Goal: Communication & Community: Answer question/provide support

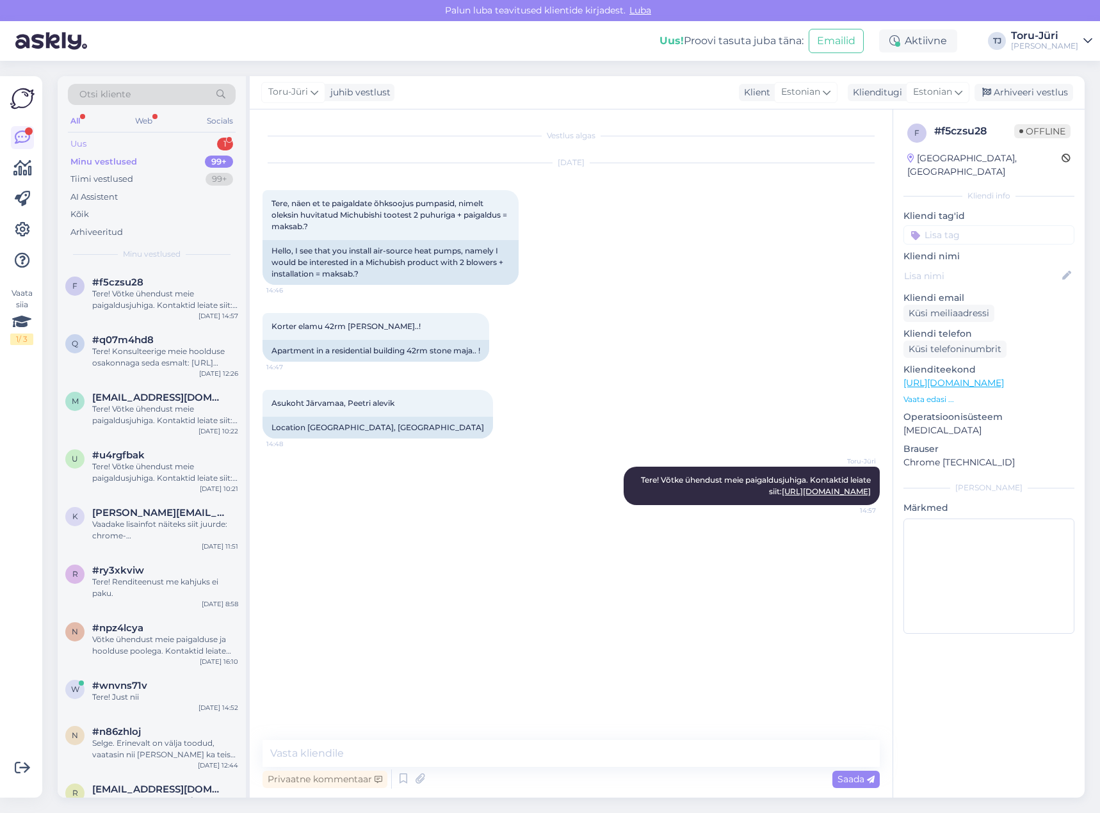
click at [162, 139] on div "Uus 1" at bounding box center [152, 144] width 168 height 18
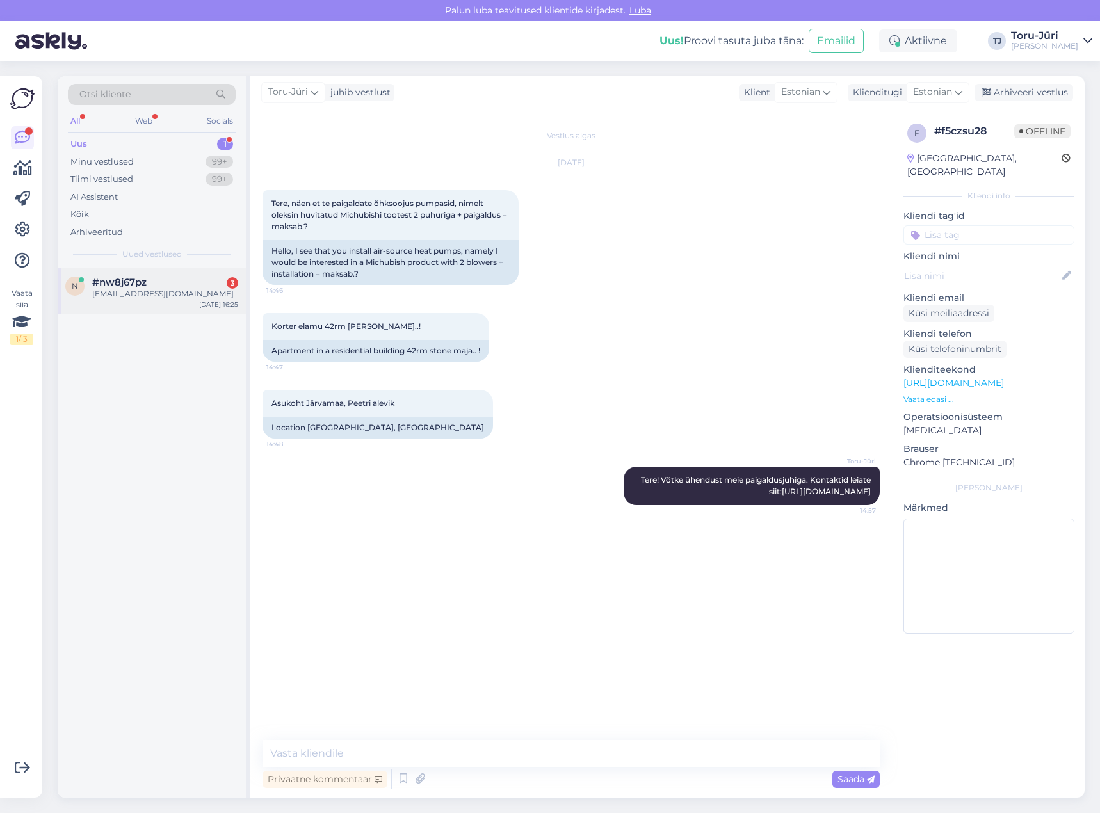
click at [142, 286] on span "#nw8j67pz" at bounding box center [119, 283] width 54 height 12
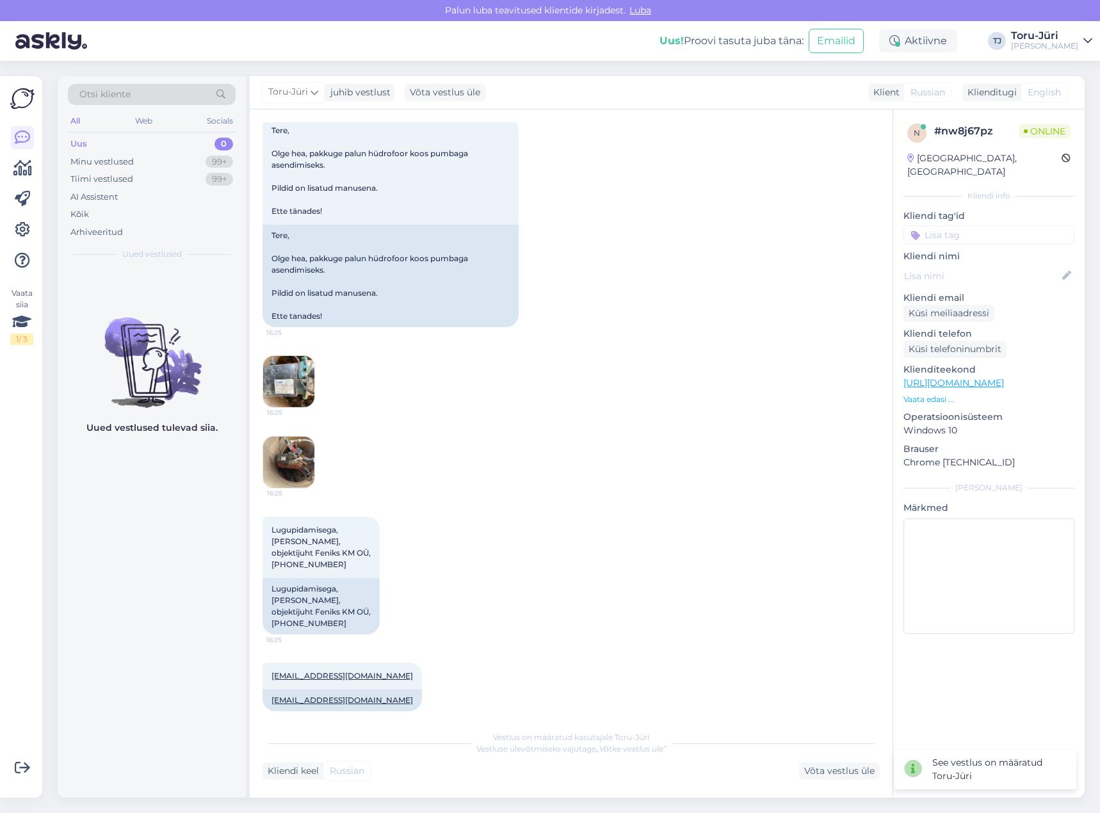
scroll to position [86, 0]
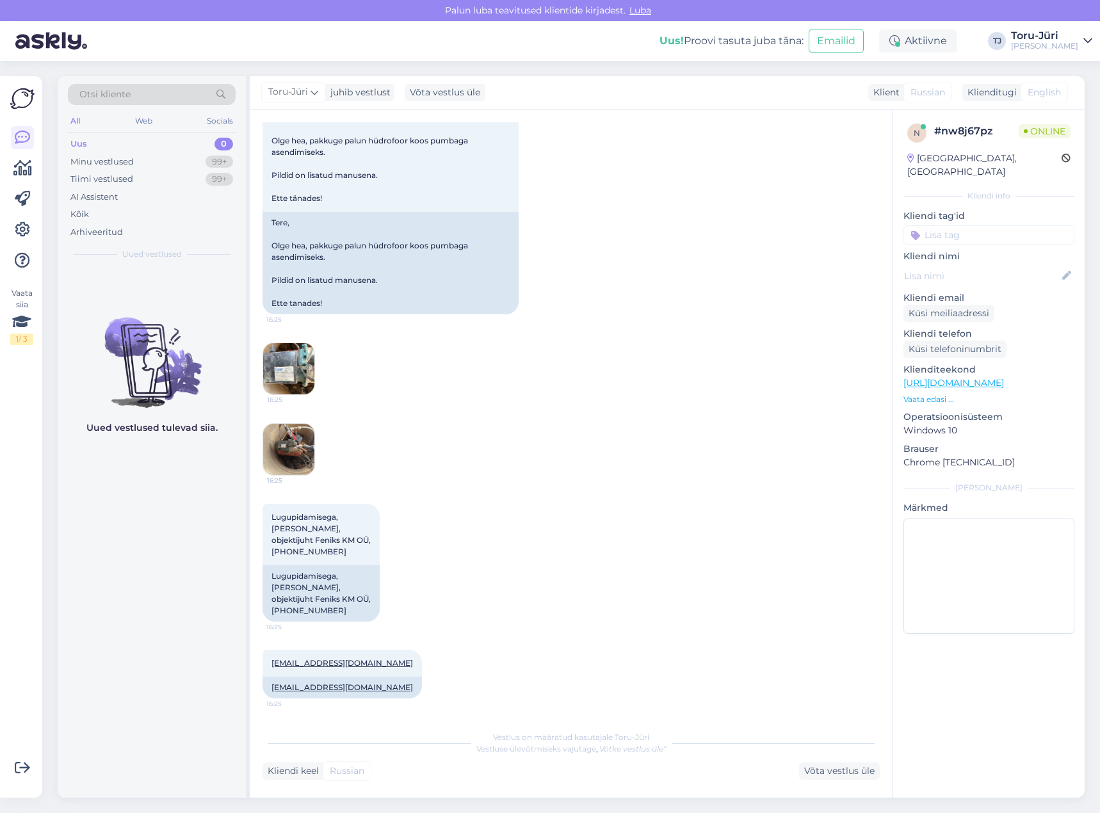
click at [630, 530] on div "Lugupidamisega, [PERSON_NAME], objektijuht Feniks KM OÜ, [PHONE_NUMBER]:25 Lugu…" at bounding box center [571, 563] width 617 height 146
click at [679, 386] on div "[DATE] Tere, Olge hea, pakkuge palun hüdrofoor koos pumbaga asendimiseks. Pildi…" at bounding box center [571, 276] width 617 height 427
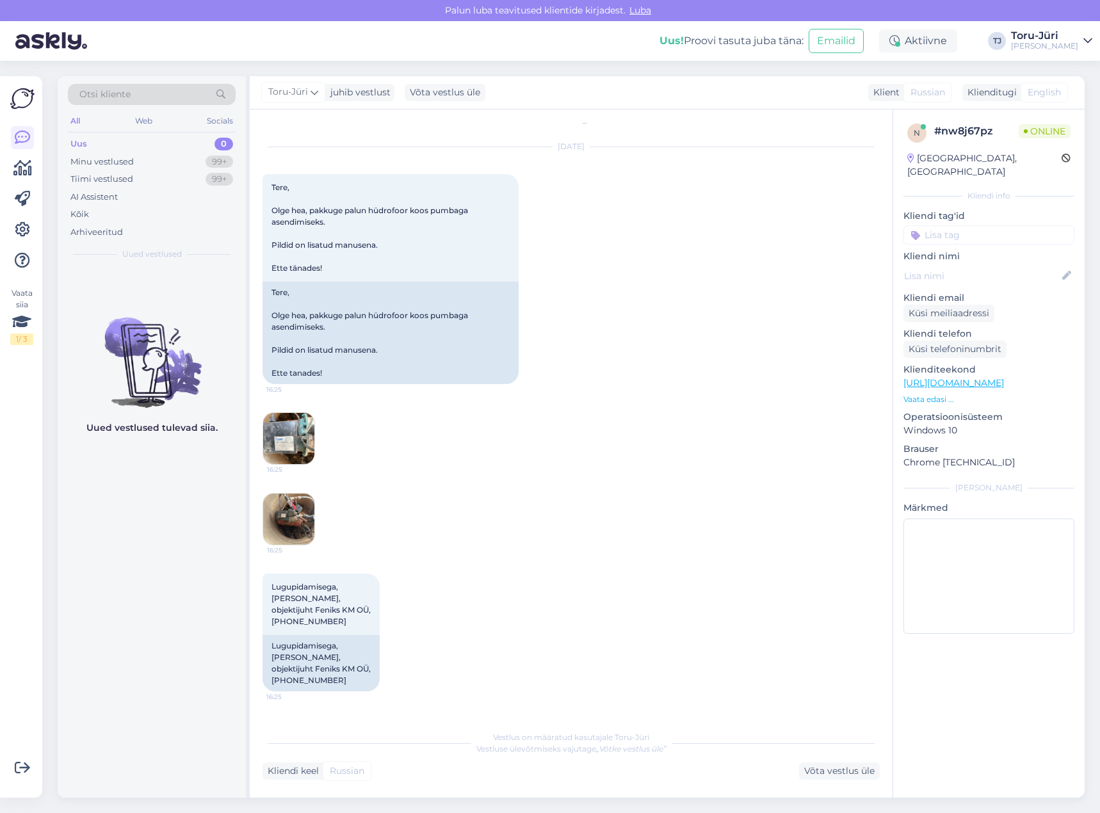
scroll to position [0, 0]
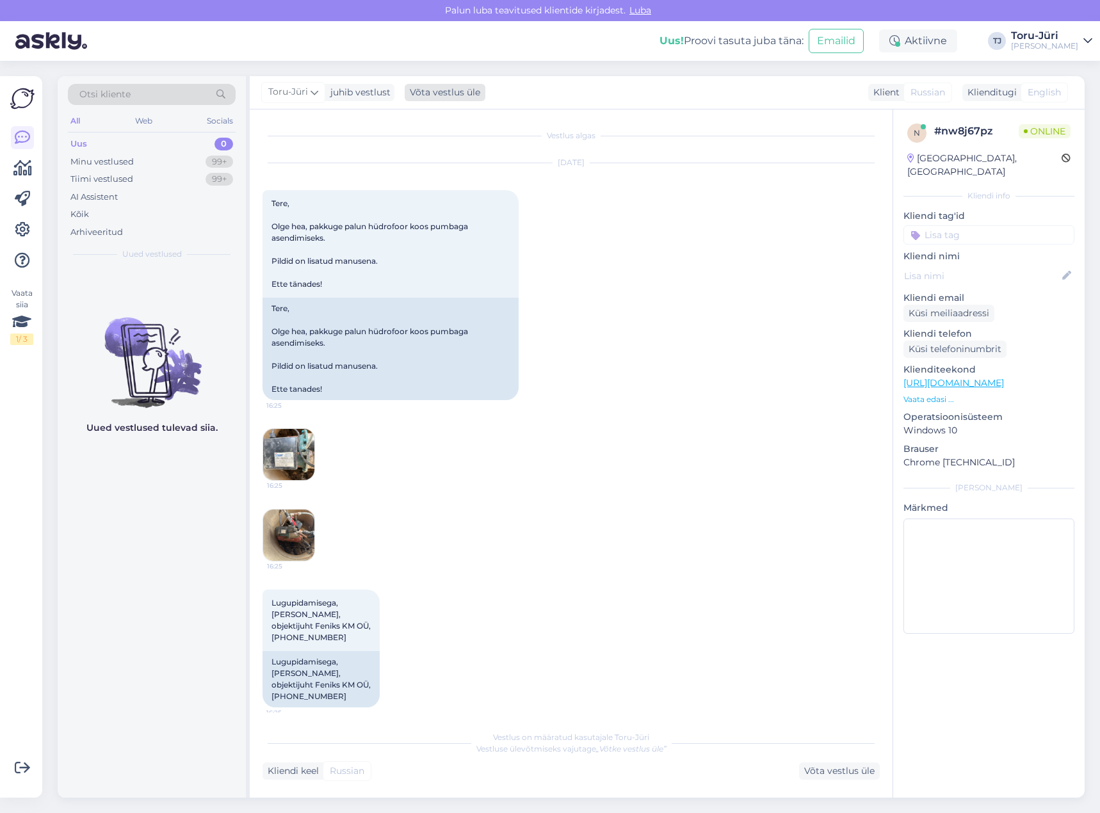
click at [473, 95] on div "Võta vestlus üle" at bounding box center [445, 92] width 81 height 17
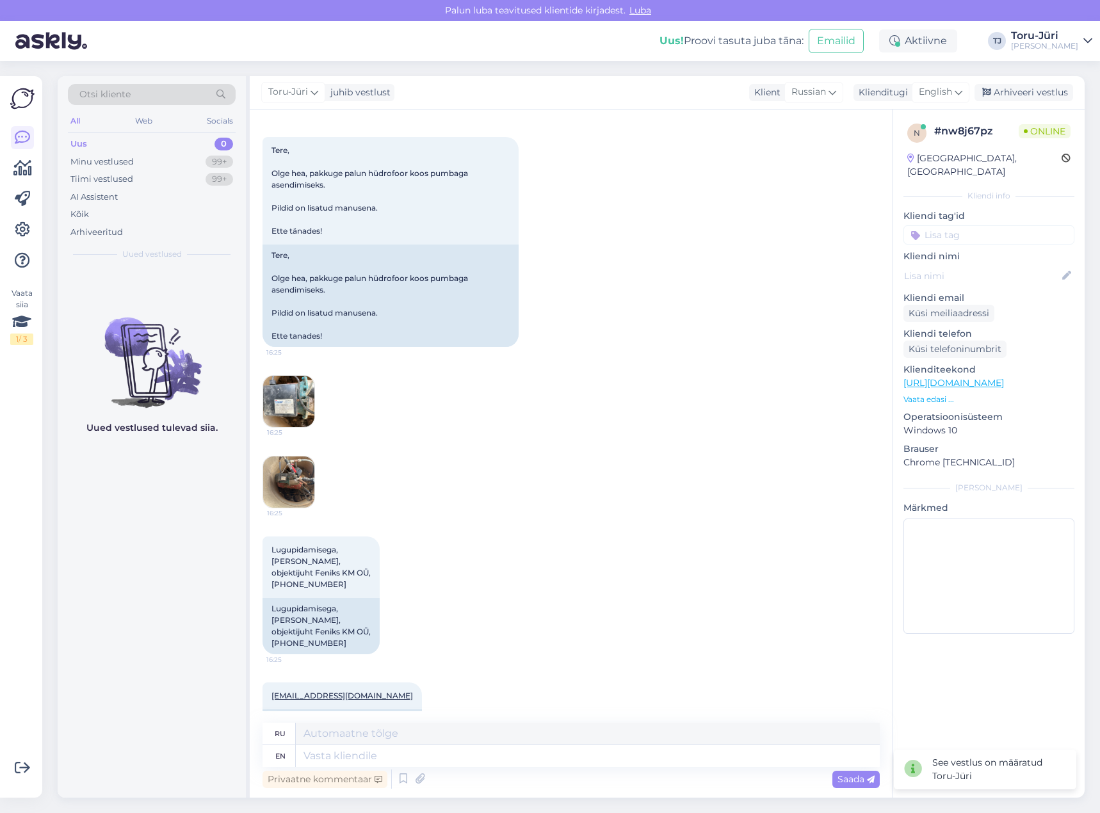
scroll to position [87, 0]
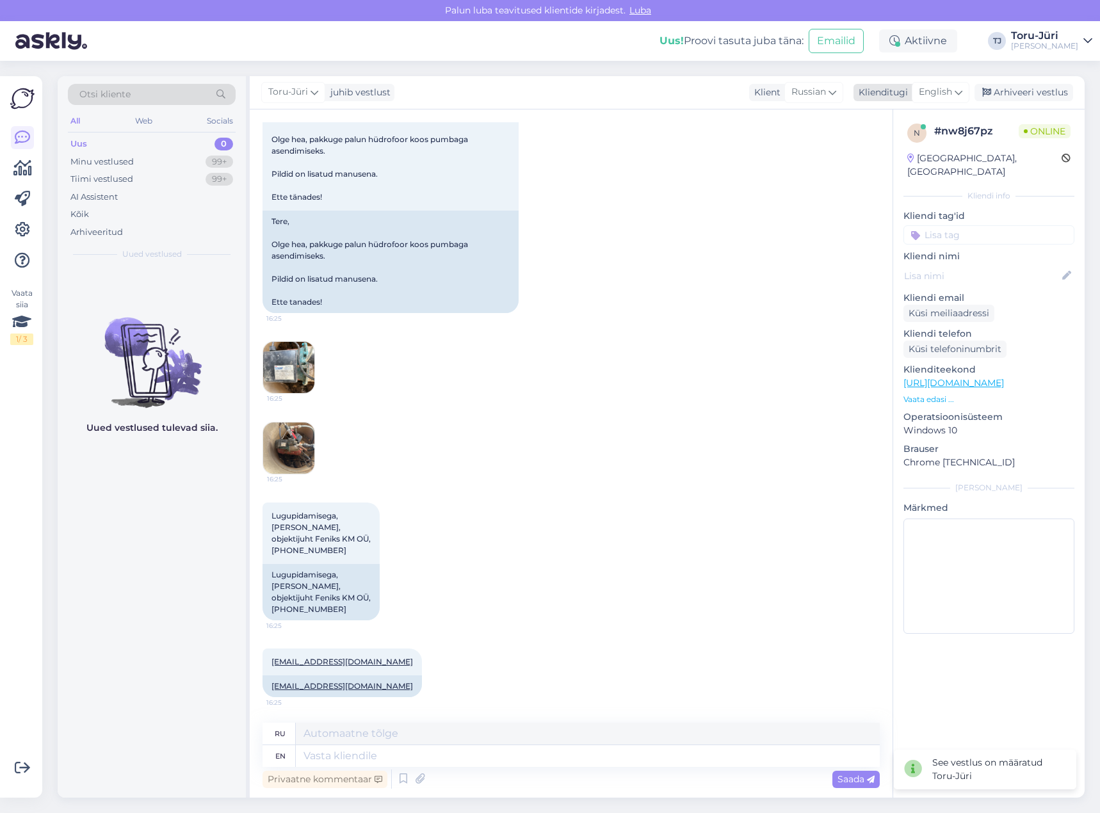
click at [942, 92] on span "English" at bounding box center [935, 92] width 33 height 14
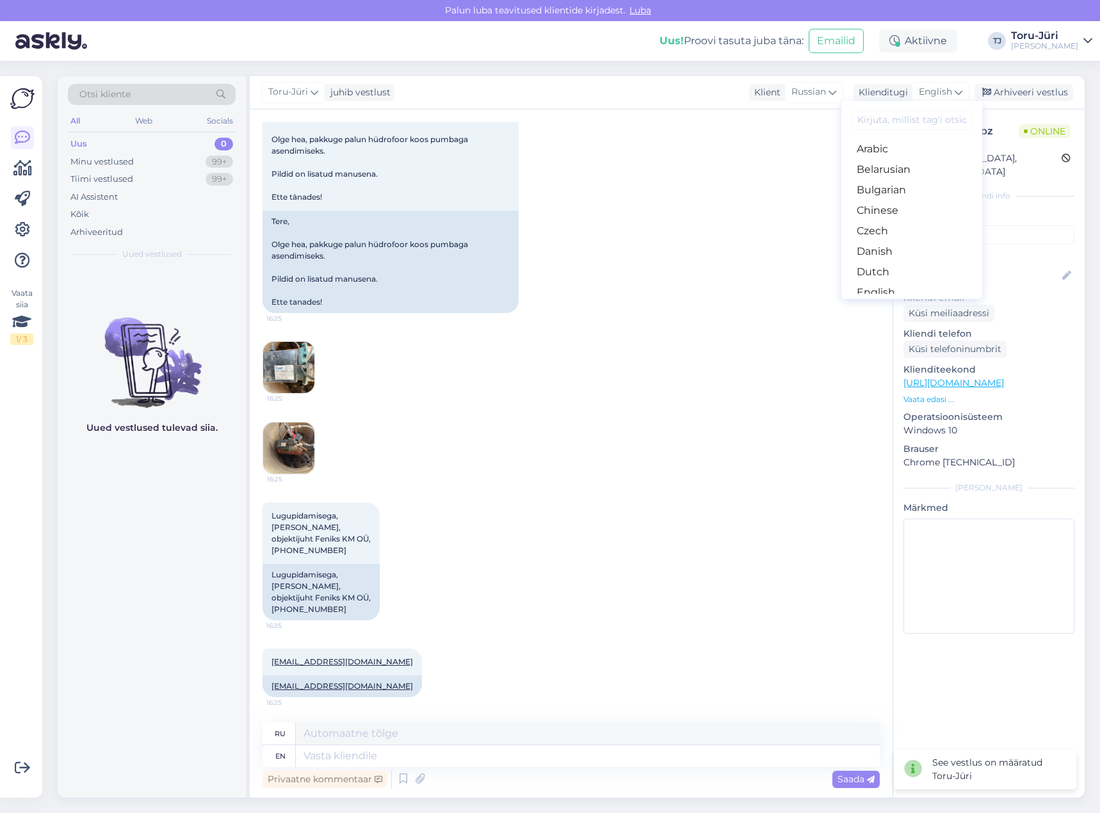
click at [891, 303] on link "Estonian" at bounding box center [912, 313] width 141 height 20
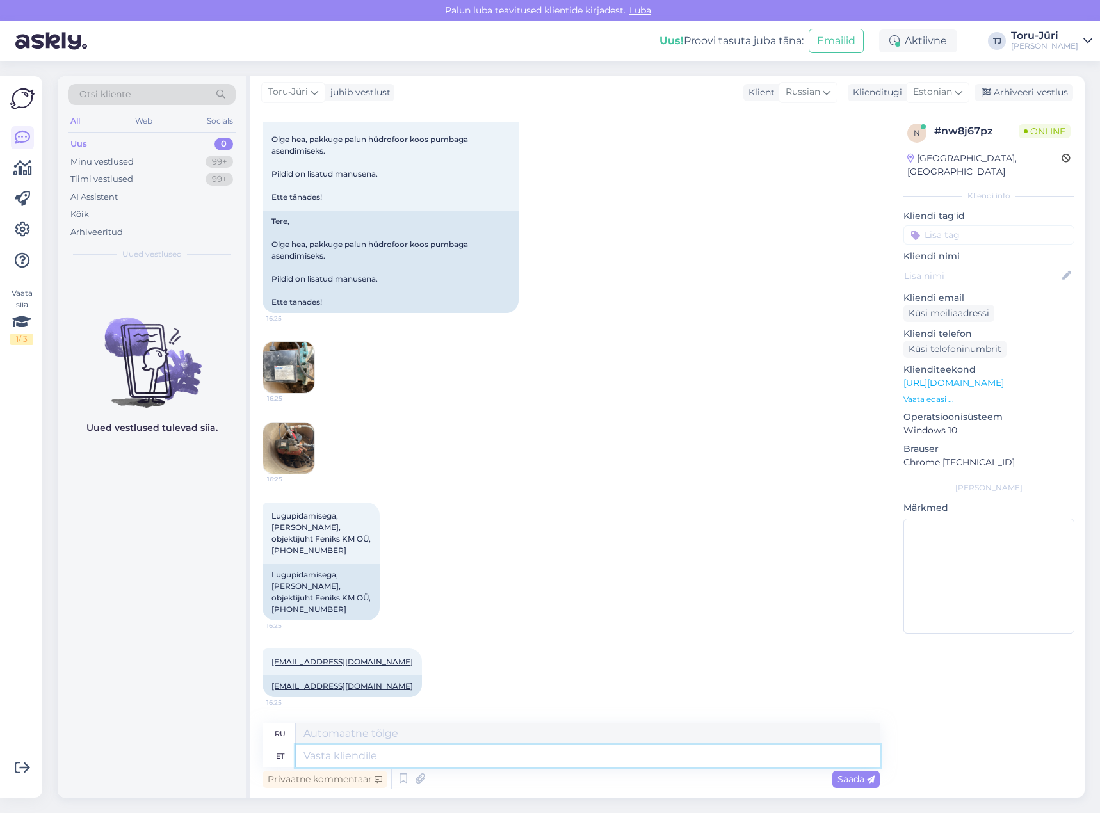
drag, startPoint x: 325, startPoint y: 760, endPoint x: 338, endPoint y: 736, distance: 27.8
click at [327, 759] on textarea at bounding box center [588, 756] width 584 height 22
type textarea "Tere!"
type textarea "Привет!"
type textarea "Tere! Teieg av"
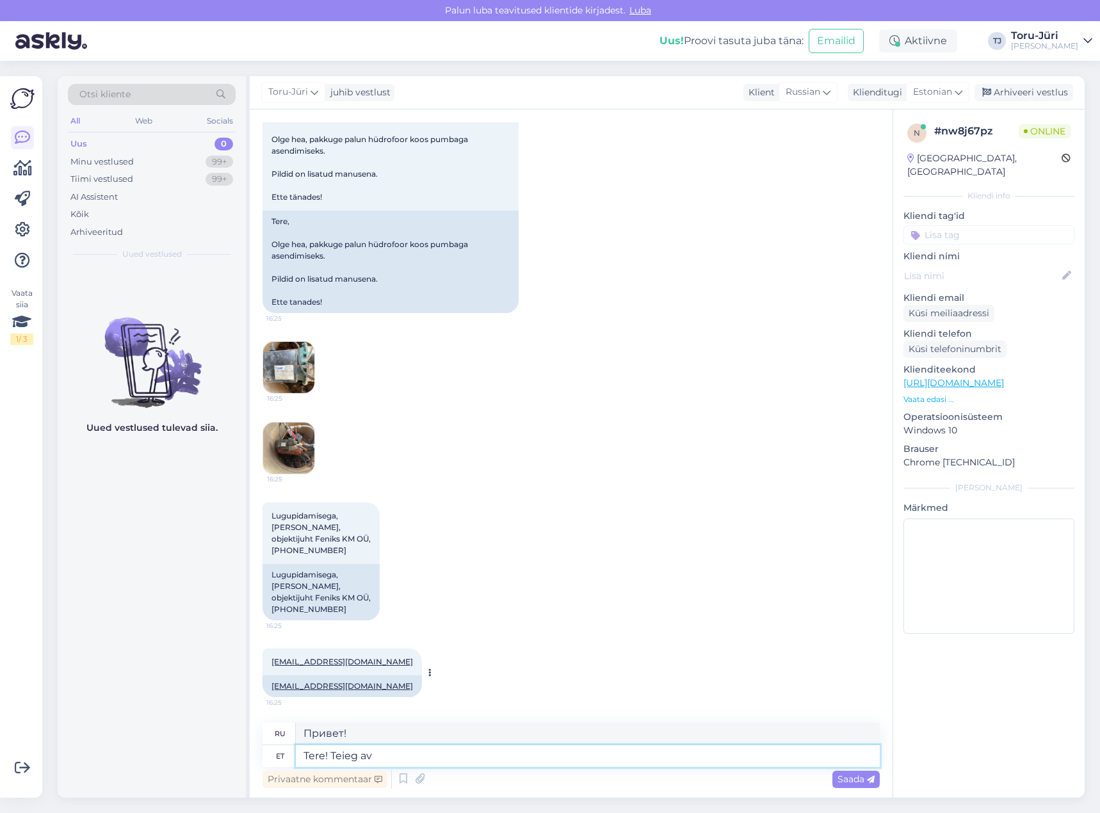
type textarea "Привет! Ты"
type textarea "Tere! Teieg a"
type textarea "Здравствуйте! Добро пожаловать."
type textarea "Tere! Teiega"
type textarea "Привет! Ты"
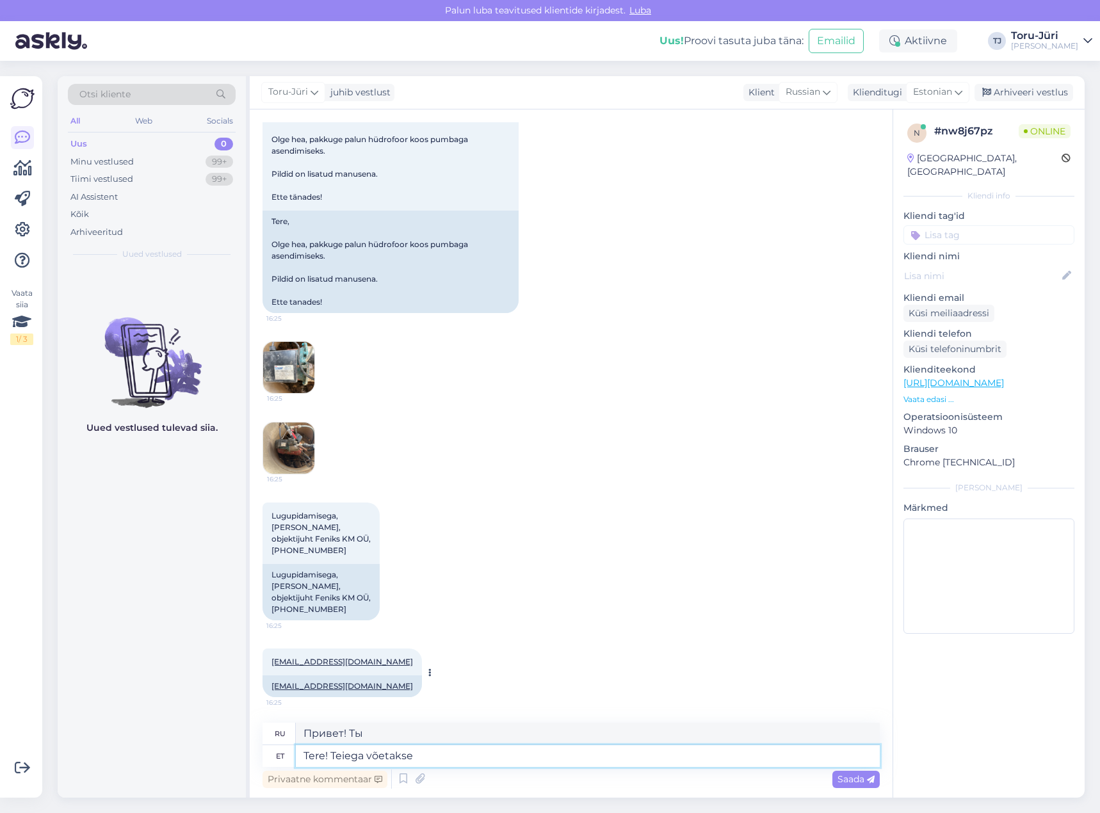
type textarea "Tere! Teiega võetakse"
type textarea "Здравствуйте! Добро пожаловать."
type textarea "Tere! Teiega võetakse pakkumise ossa"
type textarea "Здравствуйте! Мы принимаем ваши предложения."
type textarea "Tere! Teiega võetakse pakkumise oss"
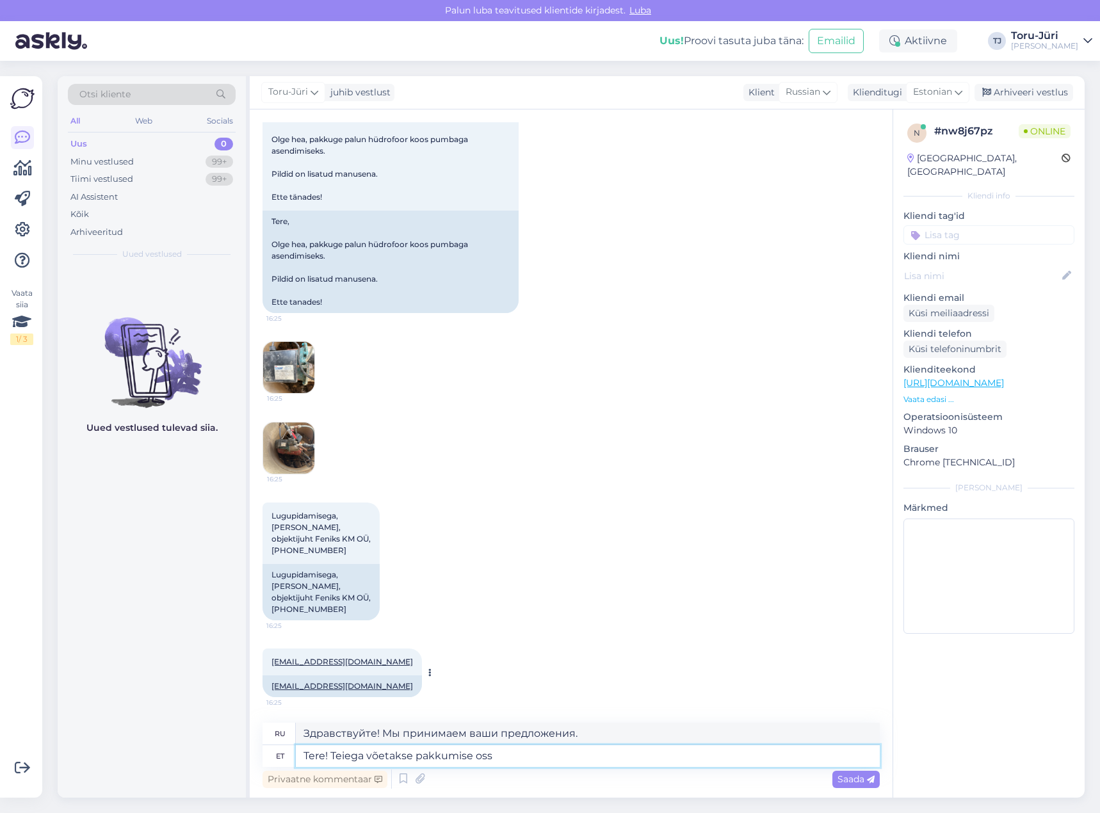
type textarea "Здравствуйте! Мы рассматриваем вашу кандидатуру."
type textarea "Tere! Teiega võetakse pakkumise osas"
type textarea "Здравствуйте! Мы с нетерпением ждем вашего предложения."
type textarea "Tere! Teiega võetakse pakkumise osas ühendust."
type textarea "Здравствуйте! С вами свяжутся по поводу предложения."
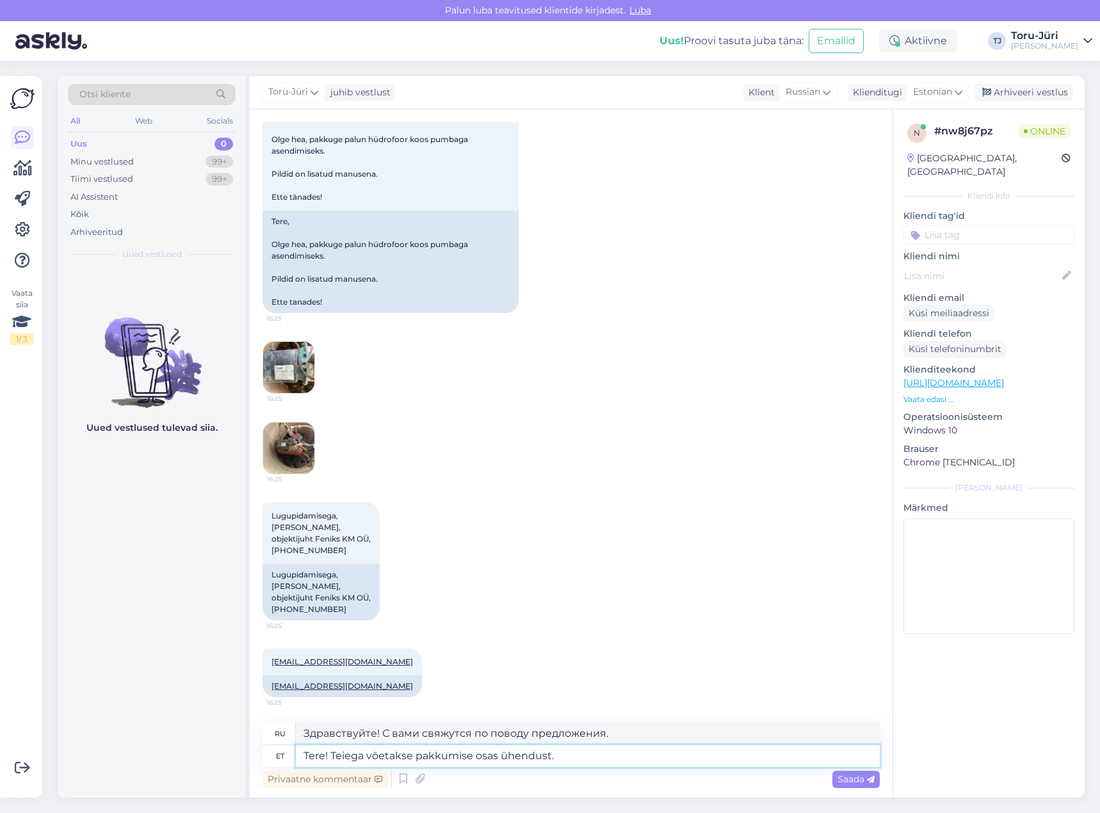
type textarea "Tere! Teiega võetakse pakkumise osas ühendust."
